Goal: Communication & Community: Answer question/provide support

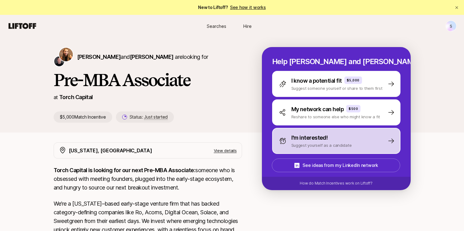
click at [366, 144] on div "I'm interested! Suggest yourself as a candidate" at bounding box center [336, 141] width 128 height 26
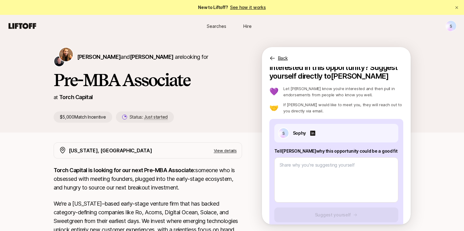
scroll to position [14, 0]
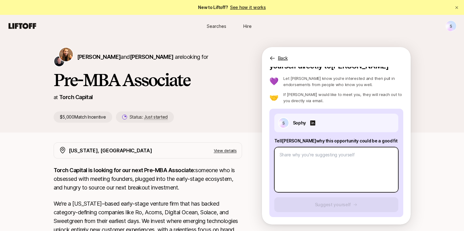
click at [337, 178] on textarea at bounding box center [336, 169] width 124 height 45
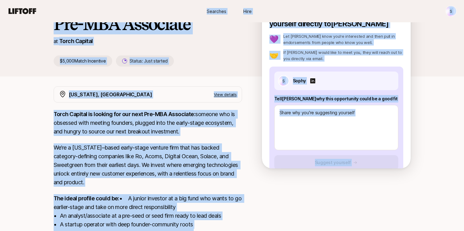
scroll to position [0, 0]
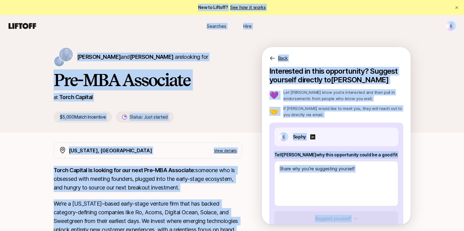
drag, startPoint x: 191, startPoint y: 187, endPoint x: 50, endPoint y: 26, distance: 213.9
click at [42, 15] on div "S Searches Hire Searches Hire S [PERSON_NAME] and [PERSON_NAME] are looking for…" at bounding box center [232, 195] width 464 height 361
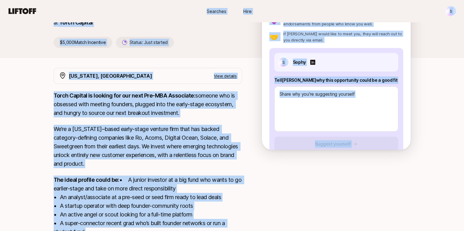
scroll to position [153, 0]
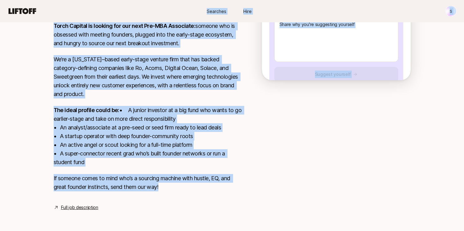
click at [83, 205] on link "Full job description" at bounding box center [79, 207] width 37 height 7
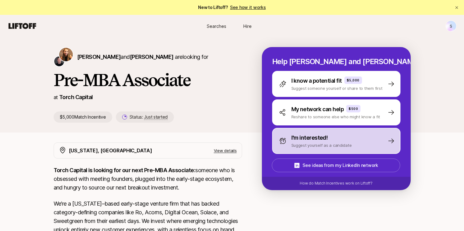
click at [350, 145] on div "I'm interested! Suggest yourself as a candidate" at bounding box center [336, 141] width 128 height 26
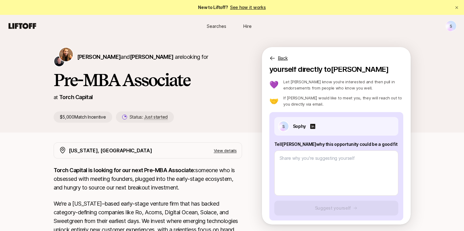
scroll to position [14, 0]
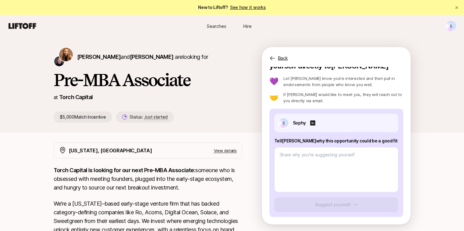
drag, startPoint x: 383, startPoint y: 141, endPoint x: 273, endPoint y: 112, distance: 113.9
click at [273, 112] on div "S Sophy Tell Katie why this opportunity could be a good fit Suggest yourself" at bounding box center [336, 163] width 134 height 108
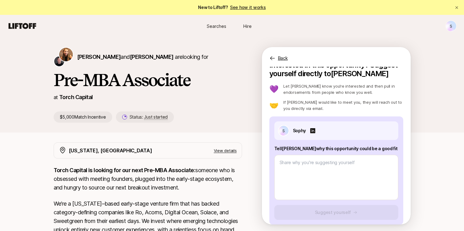
scroll to position [5, 0]
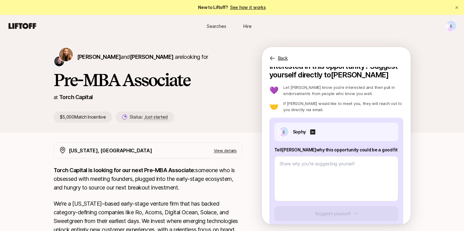
click at [386, 150] on p "Tell Katie why this opportunity could be a good fit" at bounding box center [336, 149] width 124 height 7
click at [384, 150] on p "Tell Katie why this opportunity could be a good fit" at bounding box center [336, 149] width 124 height 7
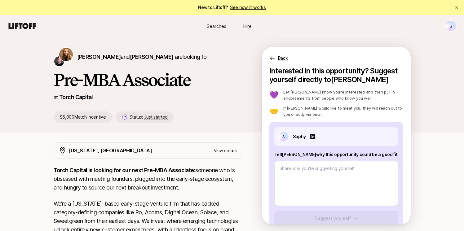
scroll to position [0, 0]
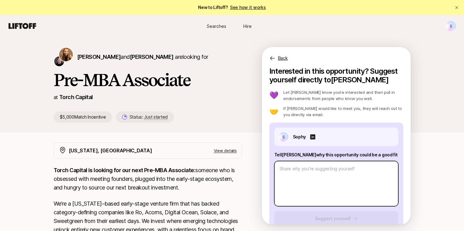
click at [325, 184] on textarea at bounding box center [336, 183] width 124 height 45
paste textarea "I am genuinely enthusiastic about the Associate role at Torch Capital and belie…"
type textarea "x"
type textarea "I am genuinely enthusiastic about the Associate role at Torch Capital and belie…"
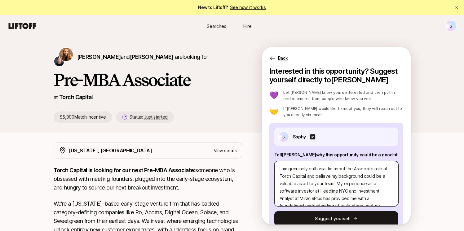
drag, startPoint x: 289, startPoint y: 171, endPoint x: 333, endPoint y: 170, distance: 44.6
click at [333, 170] on textarea "I am genuinely enthusiastic about the Associate role at Torch Capital and belie…" at bounding box center [336, 183] width 124 height 45
type textarea "x"
type textarea "I am about the Associate role at Torch Capital and believe my background could …"
type textarea "x"
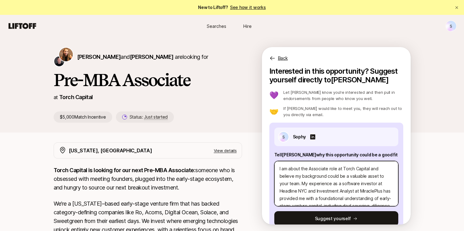
type textarea "I amabout the Associate role at Torch Capital and believe my background could b…"
type textarea "x"
type textarea "I aabout the Associate role at Torch Capital and believe my background could be…"
type textarea "x"
type textarea "I about the Associate role at Torch Capital and believe my background could be …"
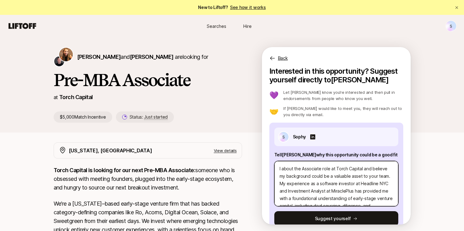
type textarea "x"
type textarea "Iabout the Associate role at Torch Capital and believe my background could be a…"
type textarea "x"
type textarea "I'about the Associate role at Torch Capital and believe my background could be …"
type textarea "x"
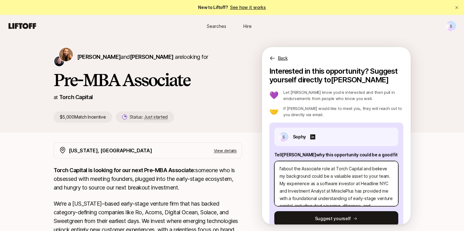
type textarea "I'mabout the Associate role at Torch Capital and believe my background could be…"
type textarea "x"
type textarea "I'm about the Associate role at Torch Capital and believe my background could b…"
type textarea "x"
type textarea "I'm rabout the Associate role at Torch Capital and believe my background could …"
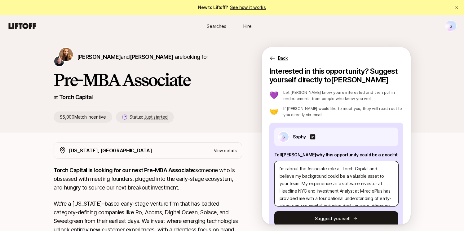
type textarea "x"
type textarea "I'm reabout the Associate role at Torch Capital and believe my background could…"
type textarea "x"
type textarea "I'm reaabout the Associate role at Torch Capital and believe my background coul…"
type textarea "x"
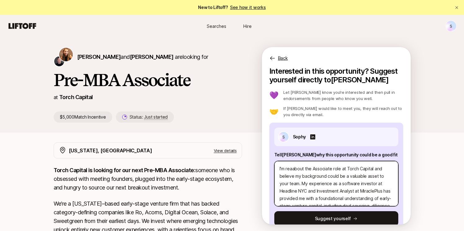
type textarea "I'm realabout the Associate role at Torch Capital and believe my background cou…"
type textarea "x"
type textarea "I'm reallabout the Associate role at Torch Capital and believe my background co…"
type textarea "x"
type textarea "I'm reallyabout the Associate role at Torch Capital and believe my background c…"
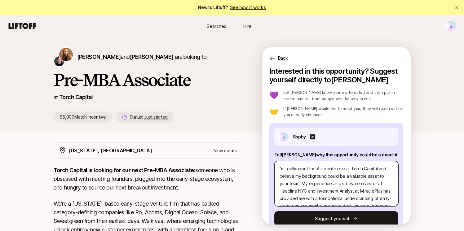
type textarea "x"
type textarea "I'm really about the Associate role at Torch Capital and believe my background …"
type textarea "x"
type textarea "I'm really eabout the Associate role at Torch Capital and believe my background…"
type textarea "x"
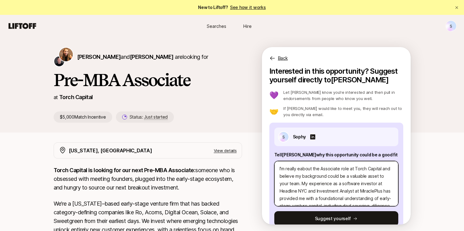
type textarea "I'm really exabout the Associate role at Torch Capital and believe my backgroun…"
type textarea "x"
type textarea "I'm really excabout the Associate role at Torch Capital and believe my backgrou…"
type textarea "x"
type textarea "I'm really exciabout the Associate role at Torch Capital and believe my backgro…"
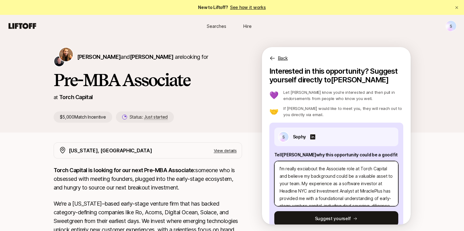
type textarea "x"
type textarea "I'm really excitabout the Associate role at Torch Capital and believe my backgr…"
type textarea "x"
type textarea "I'm really exciteabout the Associate role at Torch Capital and believe my backg…"
type textarea "x"
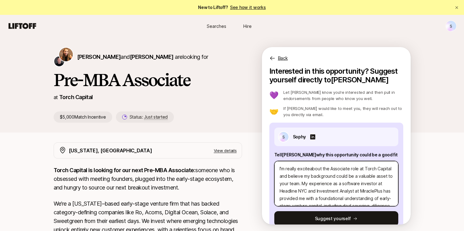
type textarea "I'm really excitedabout the Associate role at Torch Capital and believe my back…"
type textarea "x"
type textarea "I'm really excited about the Associate role at Torch Capital and believe my bac…"
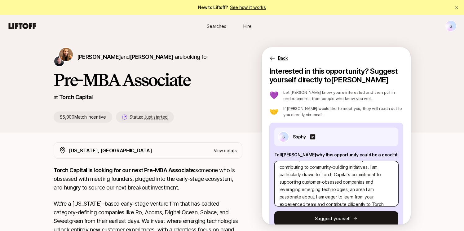
scroll to position [69, 0]
drag, startPoint x: 345, startPoint y: 174, endPoint x: 324, endPoint y: 174, distance: 21.4
click at [324, 174] on textarea "I'm really excited about the Associate role at Torch Capital and believe my bac…" at bounding box center [336, 183] width 124 height 45
drag, startPoint x: 310, startPoint y: 174, endPoint x: 333, endPoint y: 174, distance: 23.0
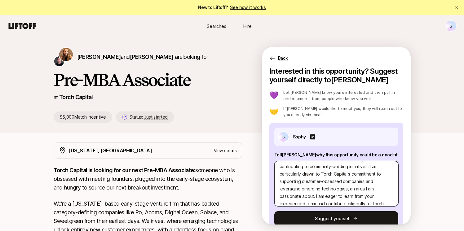
click at [333, 174] on textarea "I'm really excited about the Associate role at Torch Capital and believe my bac…" at bounding box center [336, 183] width 124 height 45
type textarea "x"
type textarea "I'm really excited about the Associate role at Torch Capital and believe my bac…"
drag, startPoint x: 300, startPoint y: 174, endPoint x: 328, endPoint y: 175, distance: 28.2
click at [328, 175] on textarea "I'm really excited about the Associate role at Torch Capital and believe my bac…" at bounding box center [336, 183] width 124 height 45
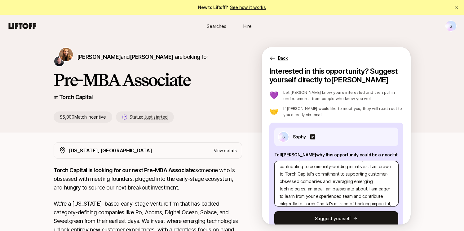
type textarea "x"
type textarea "I'm really excited about the Associate role at Torch Capital and believe my bac…"
type textarea "x"
type textarea "I'm really excited about the Associate role at Torch Capital and believe my bac…"
type textarea "x"
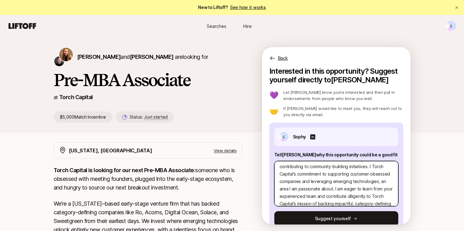
type textarea "I'm really excited about the Associate role at Torch Capital and believe my bac…"
type textarea "x"
type textarea "I'm really excited about the Associate role at Torch Capital and believe my bac…"
type textarea "x"
type textarea "I'm really excited about the Associate role at Torch Capital and believe my bac…"
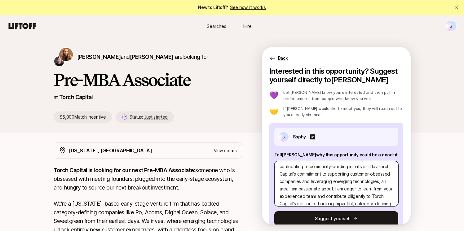
type textarea "x"
type textarea "I'm really excited about the Associate role at Torch Capital and believe my bac…"
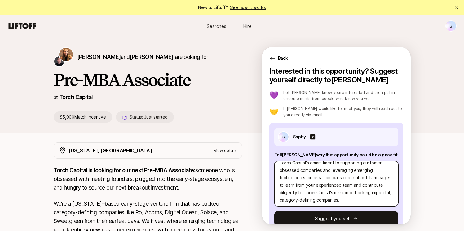
scroll to position [83, 0]
click at [357, 177] on textarea "I'm really excited about the Associate role at Torch Capital and believe my bac…" at bounding box center [336, 183] width 124 height 45
click at [349, 176] on textarea "I'm really excited about the Associate role at Torch Capital and believe my bac…" at bounding box center [336, 183] width 124 height 45
drag, startPoint x: 346, startPoint y: 175, endPoint x: 313, endPoint y: 184, distance: 34.1
click at [313, 184] on textarea "I'm really excited about the Associate role at Torch Capital and believe my bac…" at bounding box center [336, 183] width 124 height 45
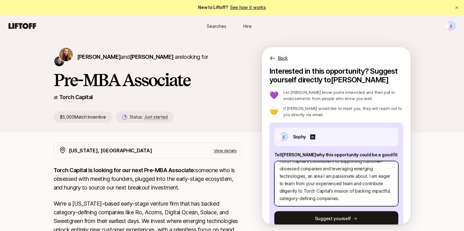
type textarea "x"
type textarea "I'm really excited about the Associate role at Torch Capital and believe my bac…"
drag, startPoint x: 348, startPoint y: 180, endPoint x: 300, endPoint y: 166, distance: 49.6
click at [300, 166] on textarea "I'm really excited about the Associate role at Torch Capital and believe my bac…" at bounding box center [336, 183] width 124 height 45
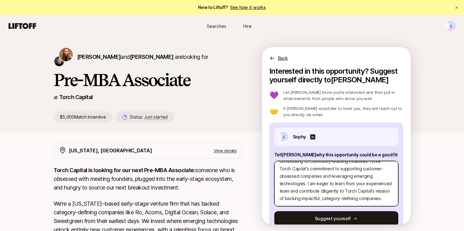
type textarea "x"
type textarea "I'm really excited about the Associate role at Torch Capital and believe my bac…"
click at [323, 197] on textarea "I'm really excited about the Associate role at Torch Capital and believe my bac…" at bounding box center [336, 183] width 124 height 45
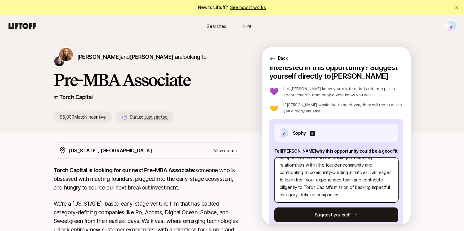
click at [325, 193] on textarea "I'm really excited about the Associate role at Torch Capital and believe my bac…" at bounding box center [336, 179] width 124 height 45
drag, startPoint x: 326, startPoint y: 196, endPoint x: 299, endPoint y: 173, distance: 35.5
click at [299, 173] on textarea "I'm really excited about the Associate role at Torch Capital and believe my bac…" at bounding box center [336, 179] width 124 height 45
type textarea "x"
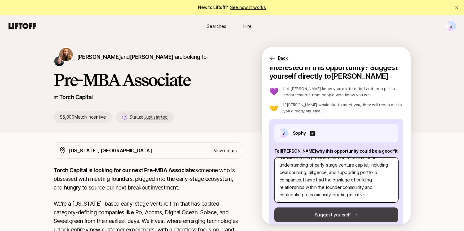
type textarea "I'm really excited about the Associate role at Torch Capital and believe my bac…"
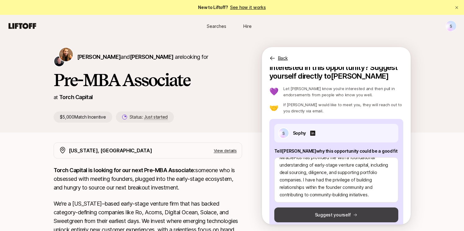
click at [328, 213] on button "Suggest yourself" at bounding box center [336, 215] width 124 height 15
type textarea "x"
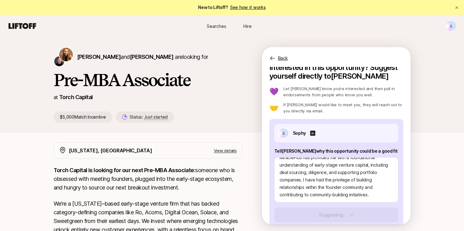
scroll to position [0, 0]
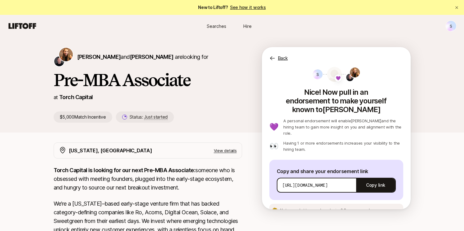
click at [370, 167] on p "Copy and share your endorsement link" at bounding box center [336, 171] width 119 height 8
click at [373, 177] on button "Copy link" at bounding box center [375, 185] width 39 height 17
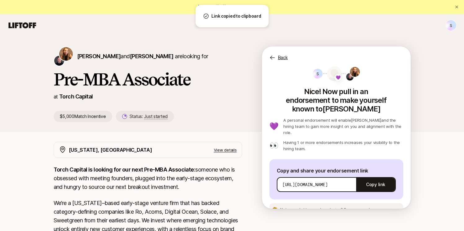
scroll to position [1, 0]
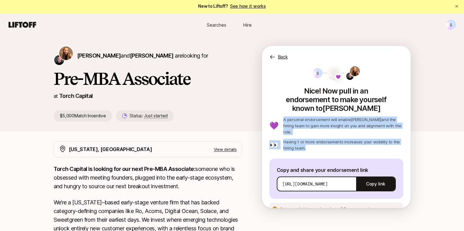
drag, startPoint x: 347, startPoint y: 135, endPoint x: 280, endPoint y: 108, distance: 72.3
click at [280, 117] on div "💜 A personal endorsement will enable Katie and the hiring team to gain more ins…" at bounding box center [336, 134] width 134 height 35
click at [324, 139] on p "Having 1 or more endorsements increases your visibility to the hiring team." at bounding box center [343, 145] width 120 height 12
drag, startPoint x: 324, startPoint y: 134, endPoint x: 315, endPoint y: 111, distance: 24.5
click at [315, 117] on div "💜 A personal endorsement will enable Katie and the hiring team to gain more ins…" at bounding box center [336, 134] width 134 height 35
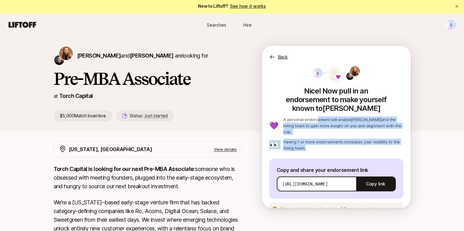
click at [315, 139] on p "Having 1 or more endorsements increases your visibility to the hiring team." at bounding box center [343, 145] width 120 height 12
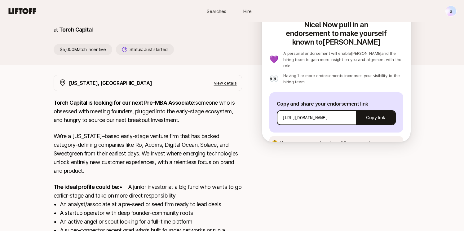
scroll to position [44, 0]
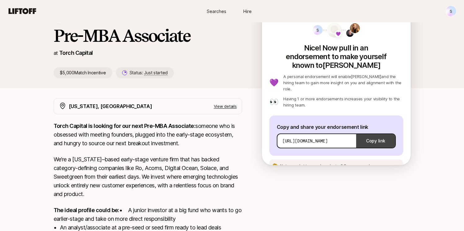
click at [362, 132] on button "Copy link" at bounding box center [375, 140] width 39 height 17
click at [190, 114] on div "New York, NY View details Torch Capital is looking for our next Pre-MBA Associa…" at bounding box center [148, 204] width 188 height 213
